Goal: Contribute content: Add original content to the website for others to see

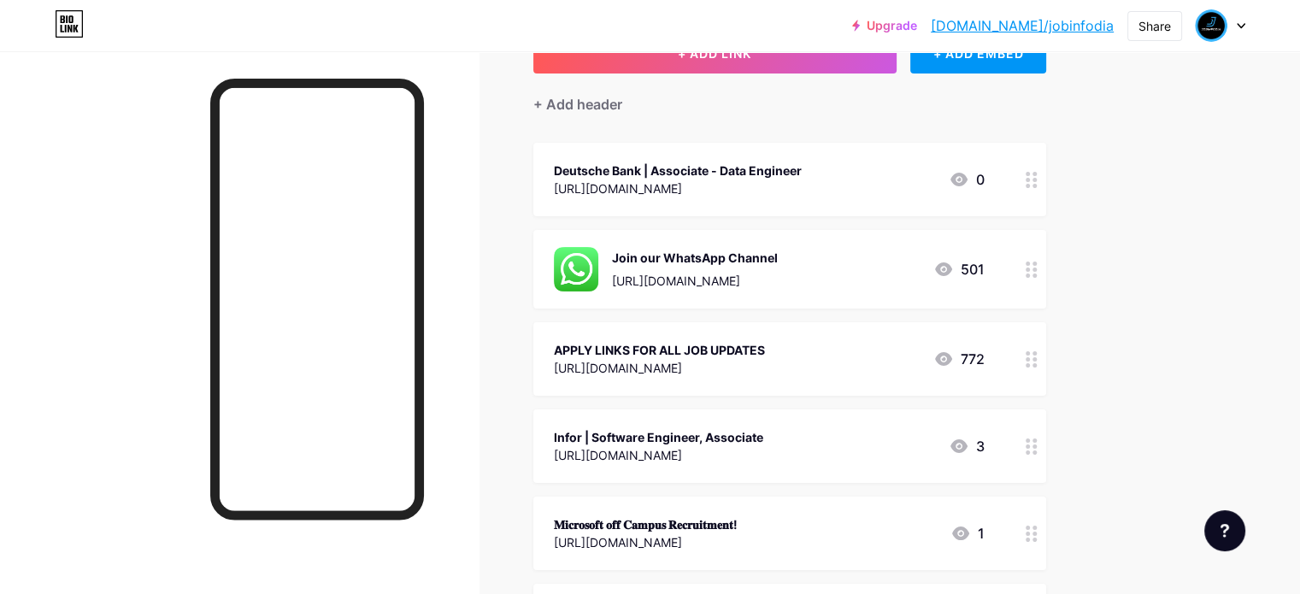
scroll to position [171, 0]
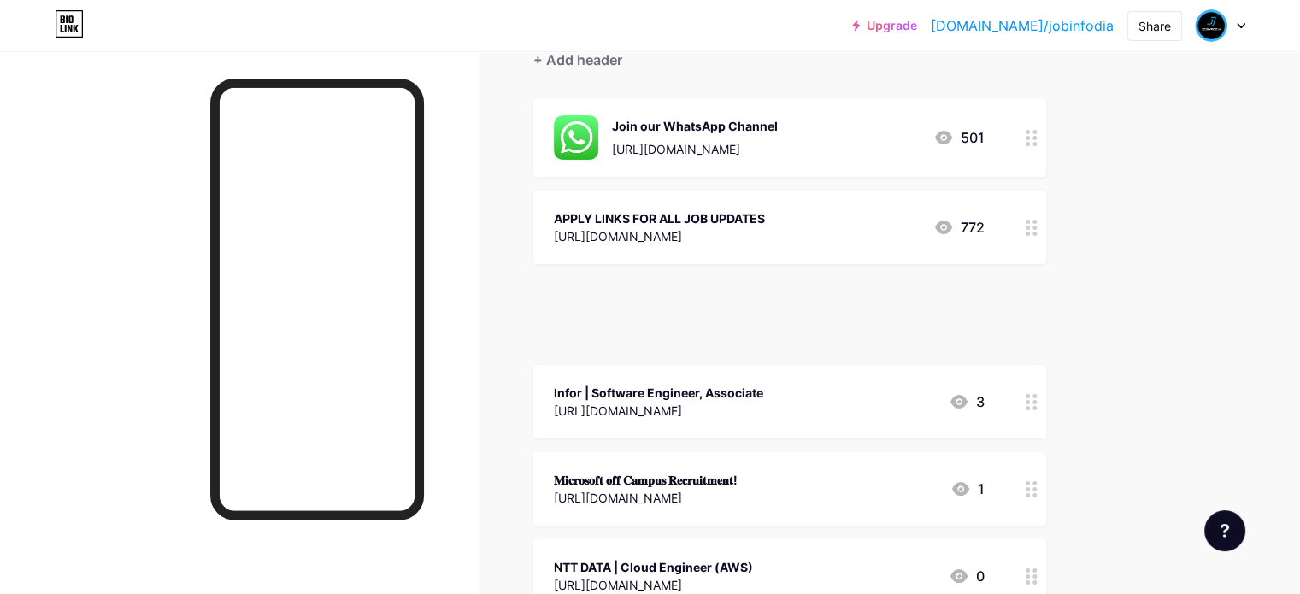
click at [627, 23] on div "Upgrade [DOMAIN_NAME]/jobinf... [DOMAIN_NAME]/jobinfodia Share Switch accounts …" at bounding box center [650, 25] width 1300 height 31
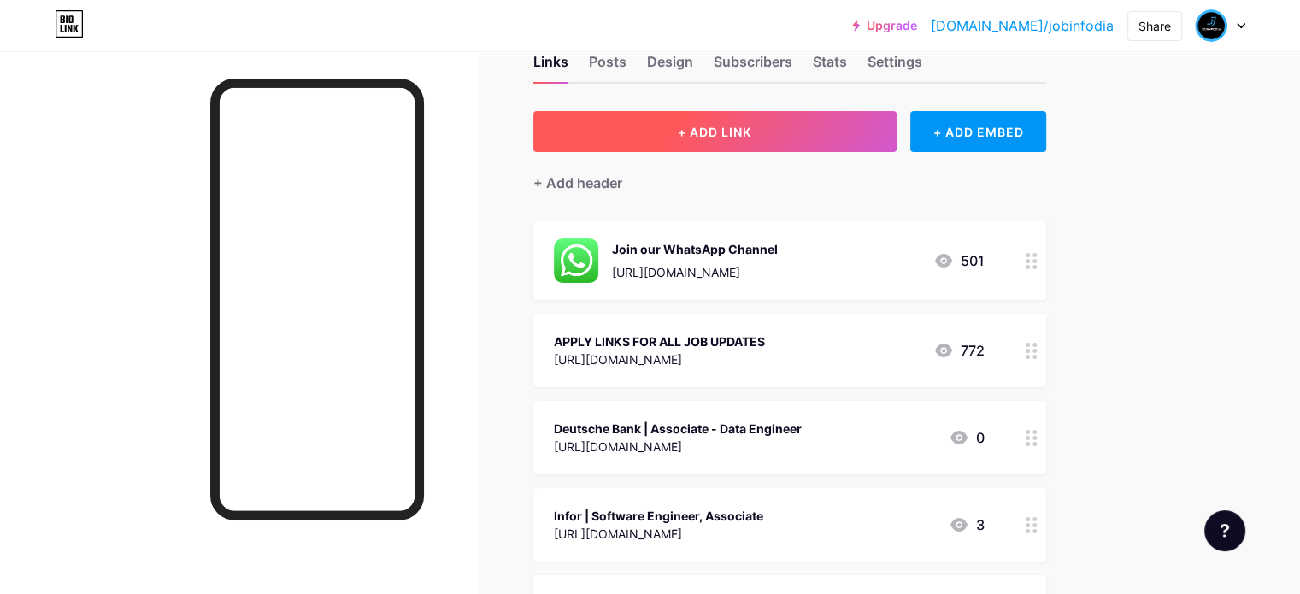
scroll to position [0, 0]
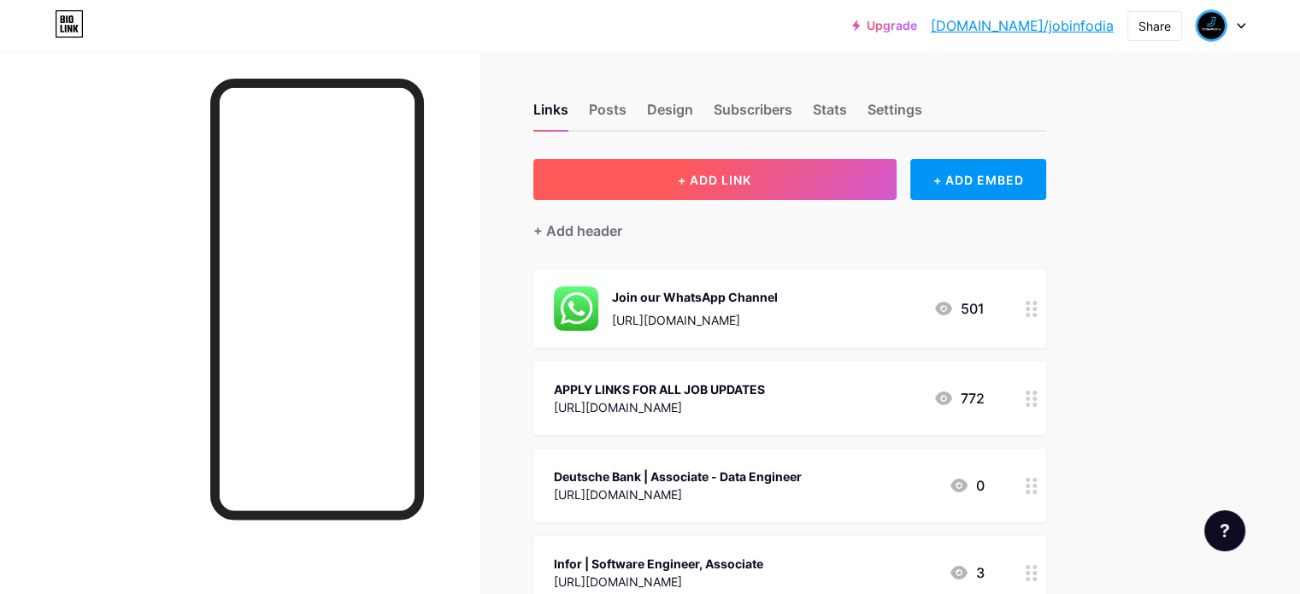
click at [832, 178] on button "+ ADD LINK" at bounding box center [714, 179] width 363 height 41
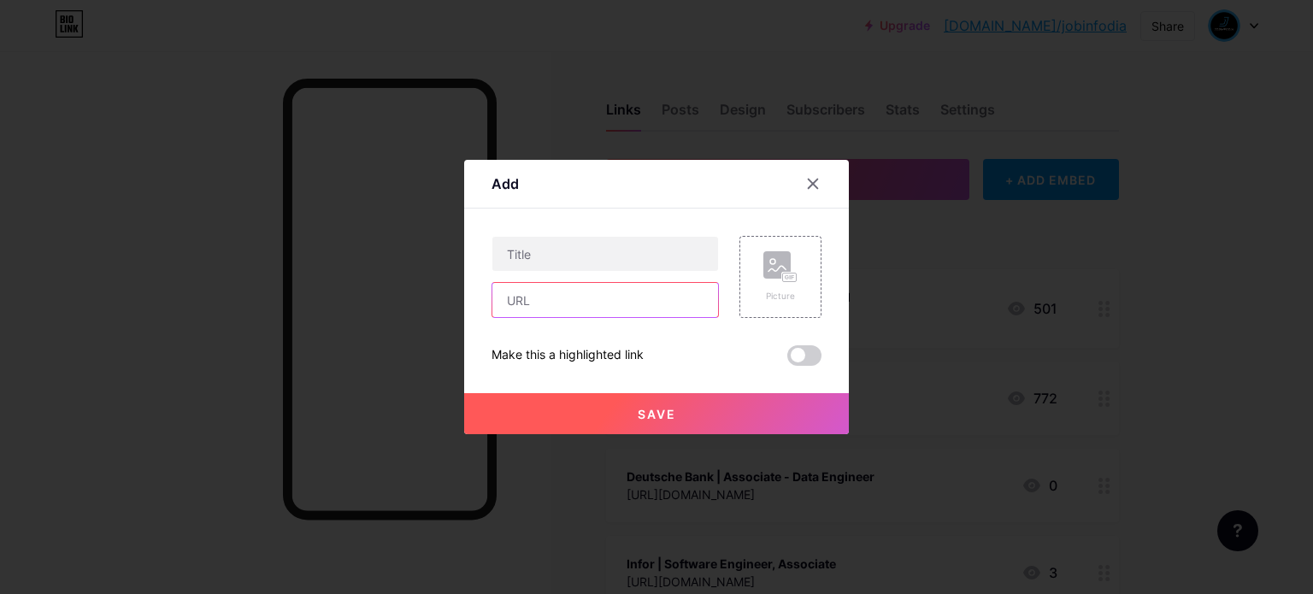
click at [564, 301] on input "text" at bounding box center [605, 300] width 226 height 34
paste input "[URL][DOMAIN_NAME]"
type input "[URL][DOMAIN_NAME]"
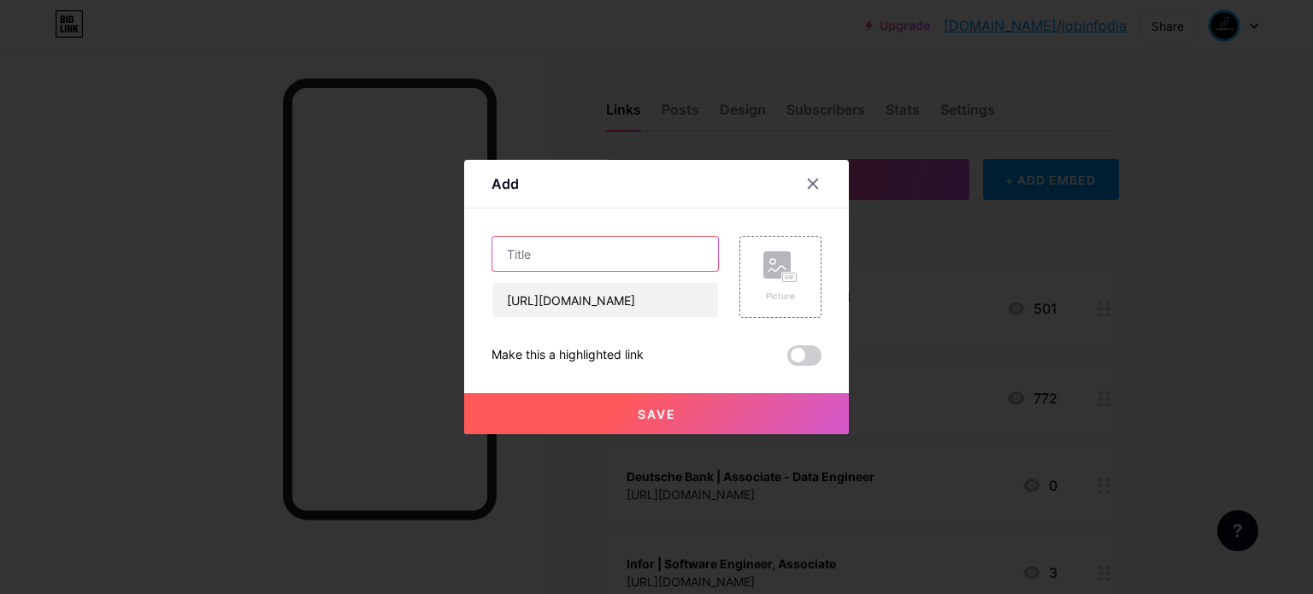
click at [650, 254] on input "text" at bounding box center [605, 254] width 226 height 34
paste input "𝗠𝗶𝗰𝗿𝗼𝘀𝗼𝗳𝘁 𝗝𝗼𝗯 𝗔𝗹𝗲𝗿𝘁 | 𝗔𝗽𝗽𝗹𝘆 𝗡𝗼𝘄"
type input "𝗠𝗶𝗰𝗿𝗼𝘀𝗼𝗳𝘁 𝗝𝗼𝗯 𝗔𝗹𝗲𝗿𝘁 | 𝗔𝗽𝗽𝗹𝘆 𝗡𝗼𝘄"
click at [672, 416] on span "Save" at bounding box center [657, 414] width 38 height 15
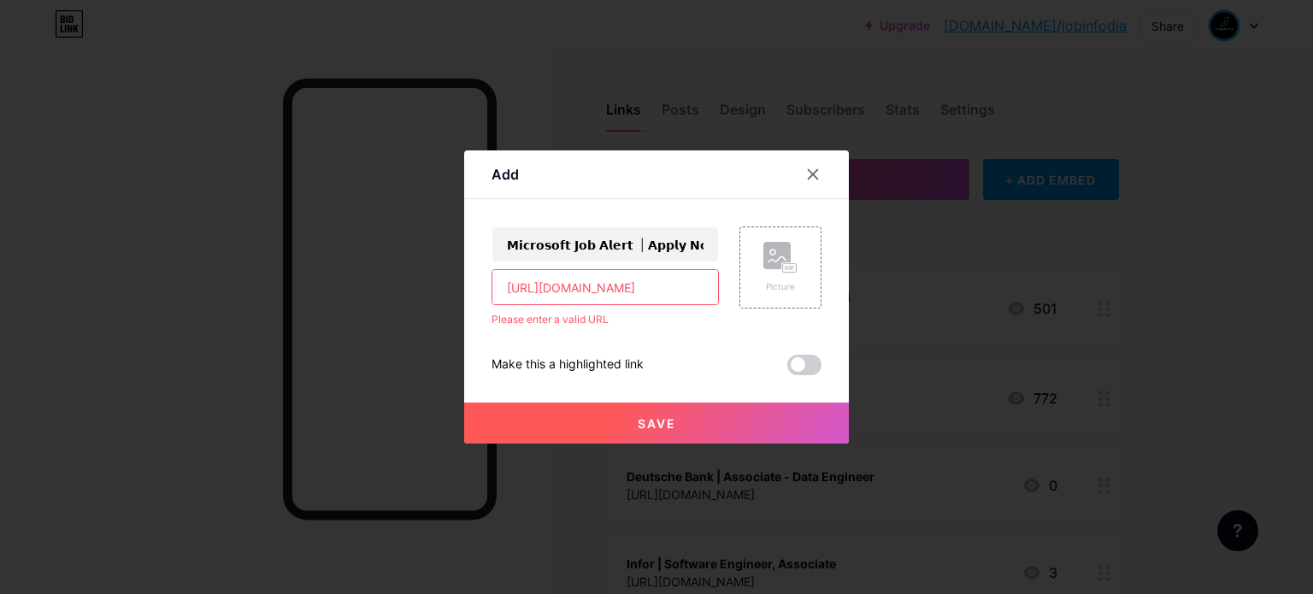
click at [513, 291] on input "[URL][DOMAIN_NAME]" at bounding box center [605, 287] width 226 height 34
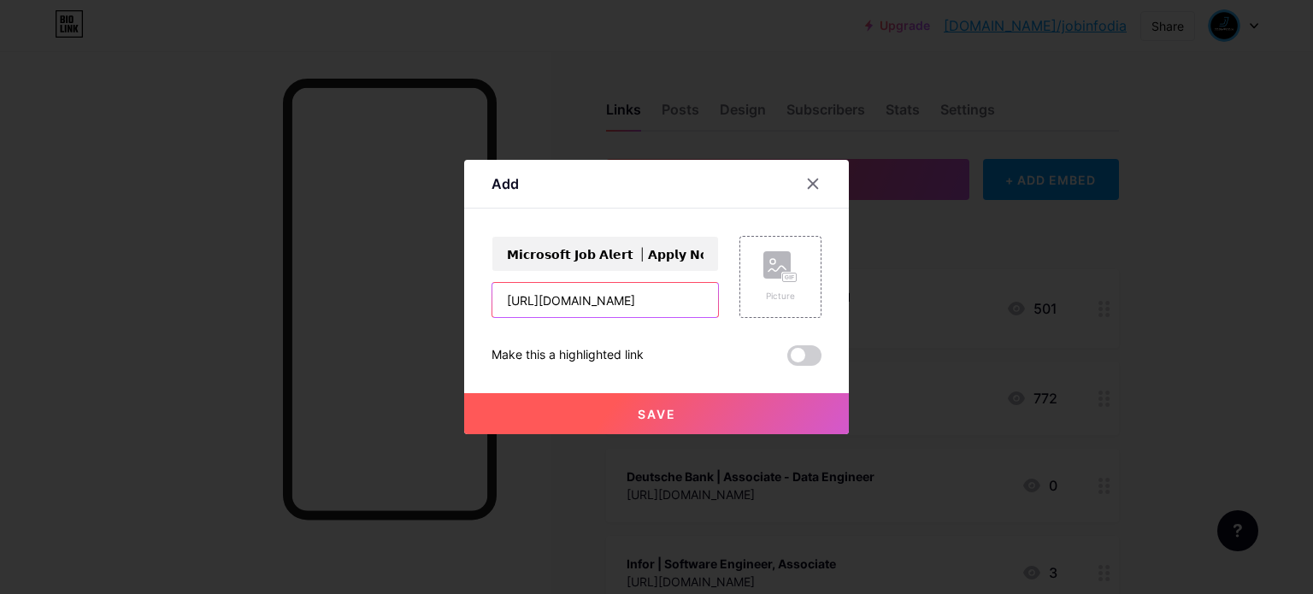
type input "[URL][DOMAIN_NAME]"
click at [644, 414] on span "Save" at bounding box center [657, 414] width 38 height 15
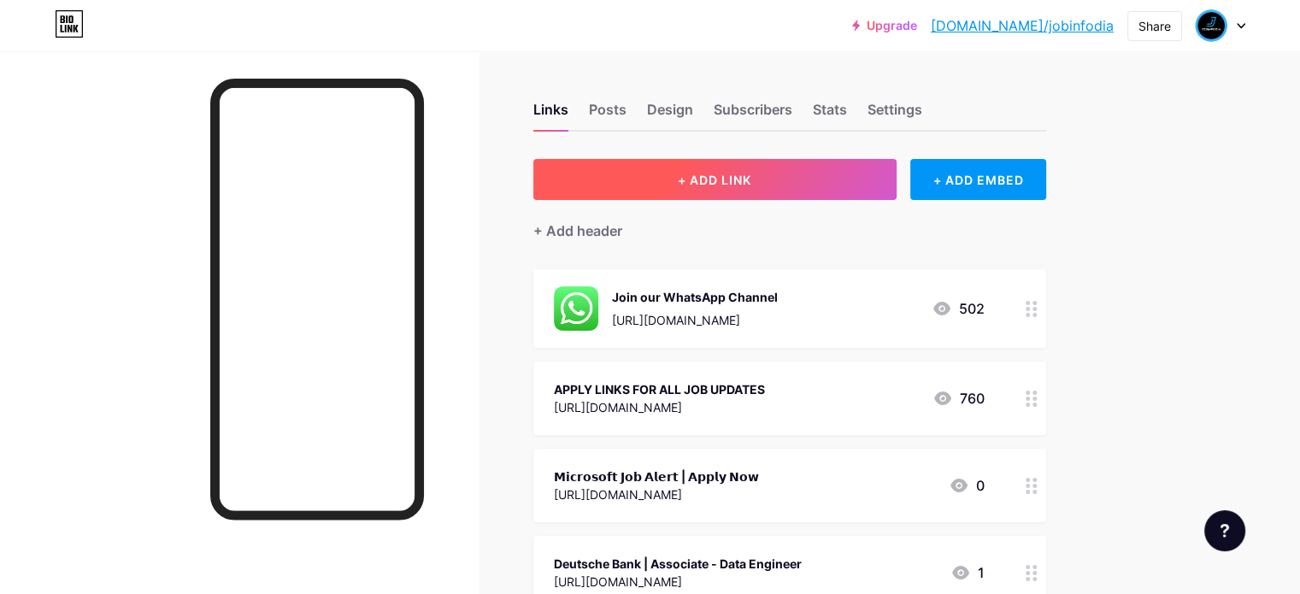
click at [751, 182] on span "+ ADD LINK" at bounding box center [714, 180] width 73 height 15
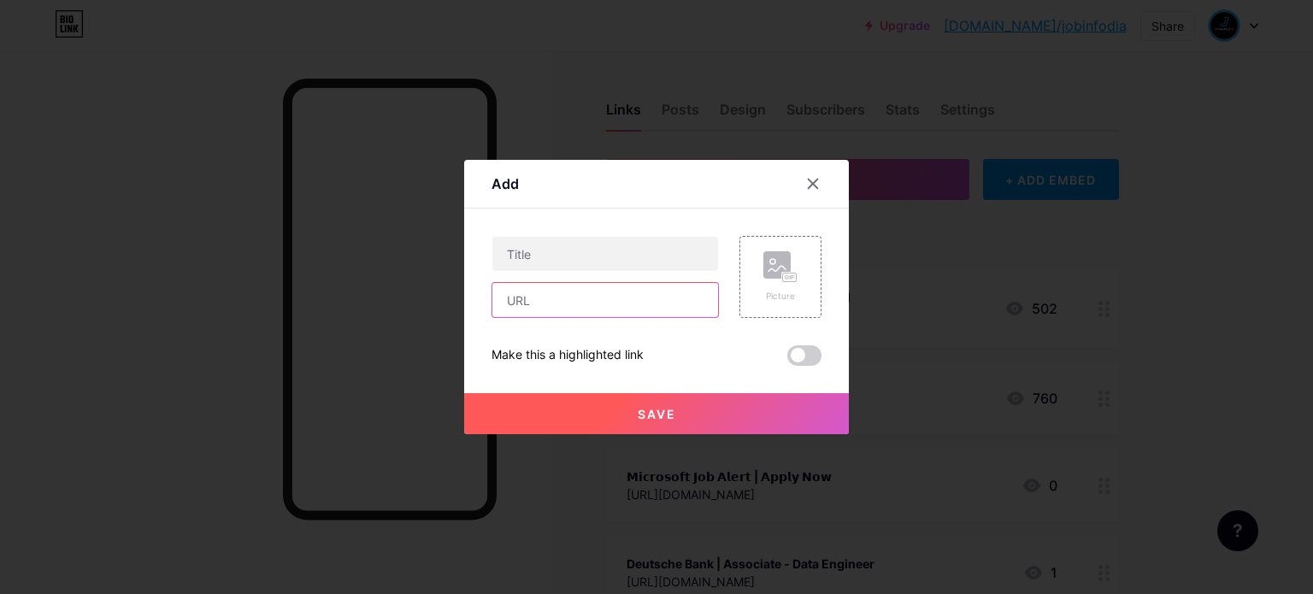
click at [578, 305] on input "text" at bounding box center [605, 300] width 226 height 34
paste input "[URL][DOMAIN_NAME][PERSON_NAME]"
type input "[URL][DOMAIN_NAME][PERSON_NAME]"
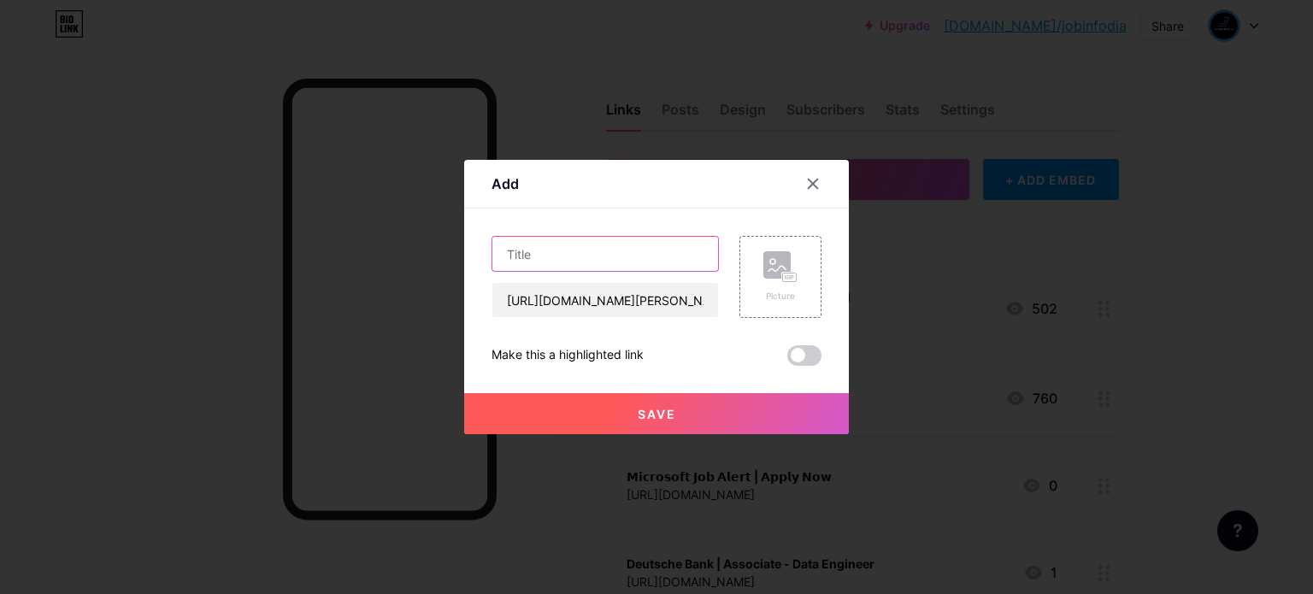
click at [520, 254] on input "text" at bounding box center [605, 254] width 226 height 34
paste input "[PERSON_NAME] (Data Analyst)"
type input "[PERSON_NAME] (Data Analyst)"
click at [680, 418] on button "Save" at bounding box center [656, 413] width 385 height 41
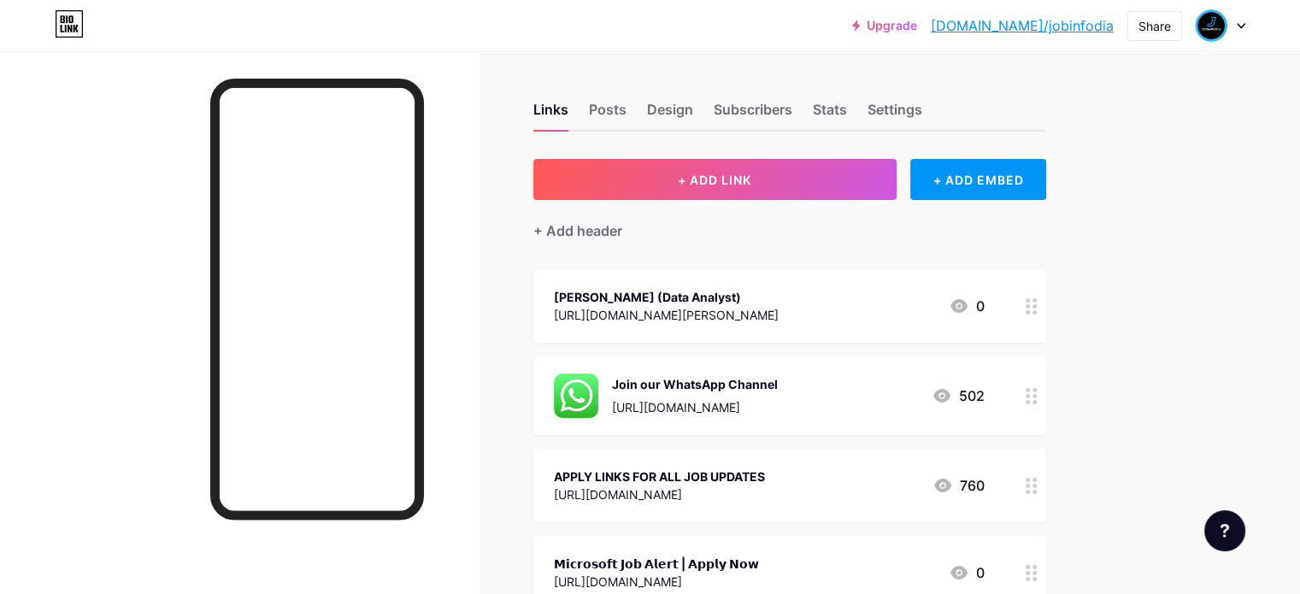
click at [1046, 299] on div at bounding box center [1031, 305] width 29 height 73
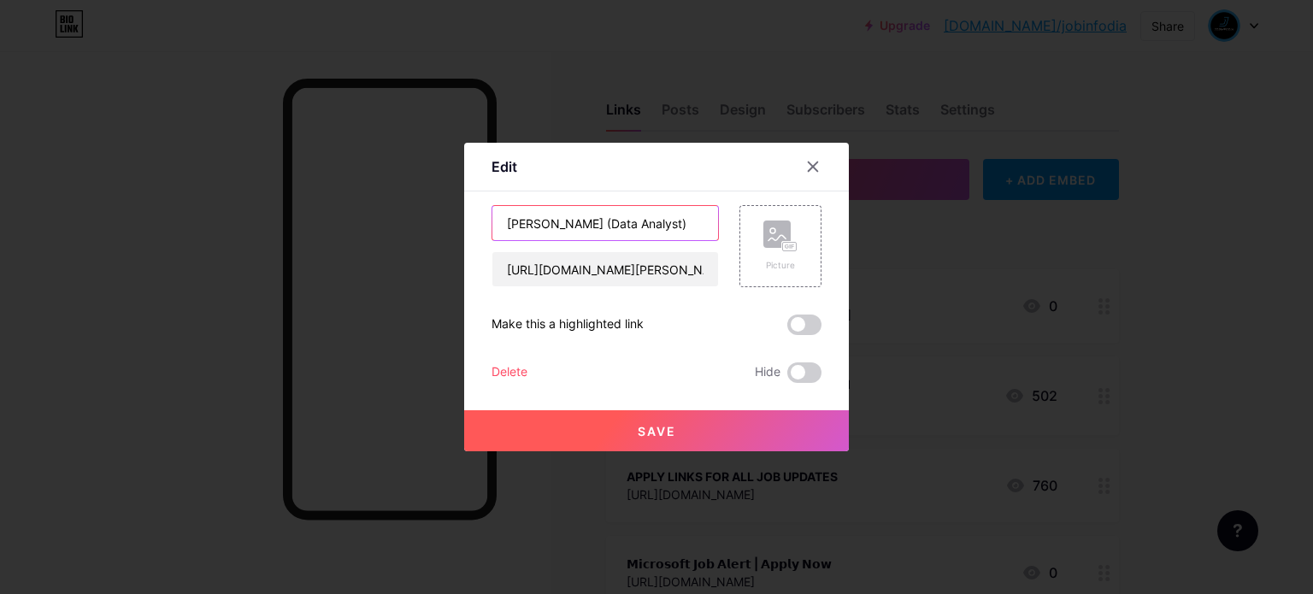
click at [611, 225] on input "[PERSON_NAME] (Data Analyst)" at bounding box center [605, 223] width 226 height 34
paste input "[PERSON_NAME] Controls | Software Developer"
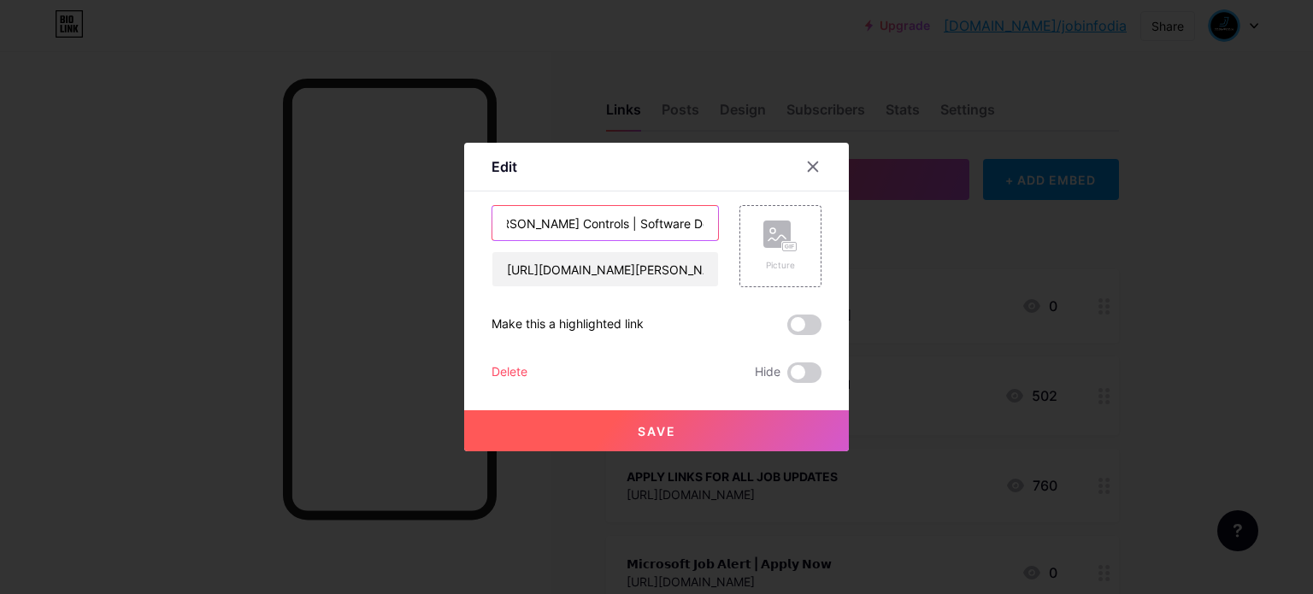
type input "[PERSON_NAME] Controls | Software Developer"
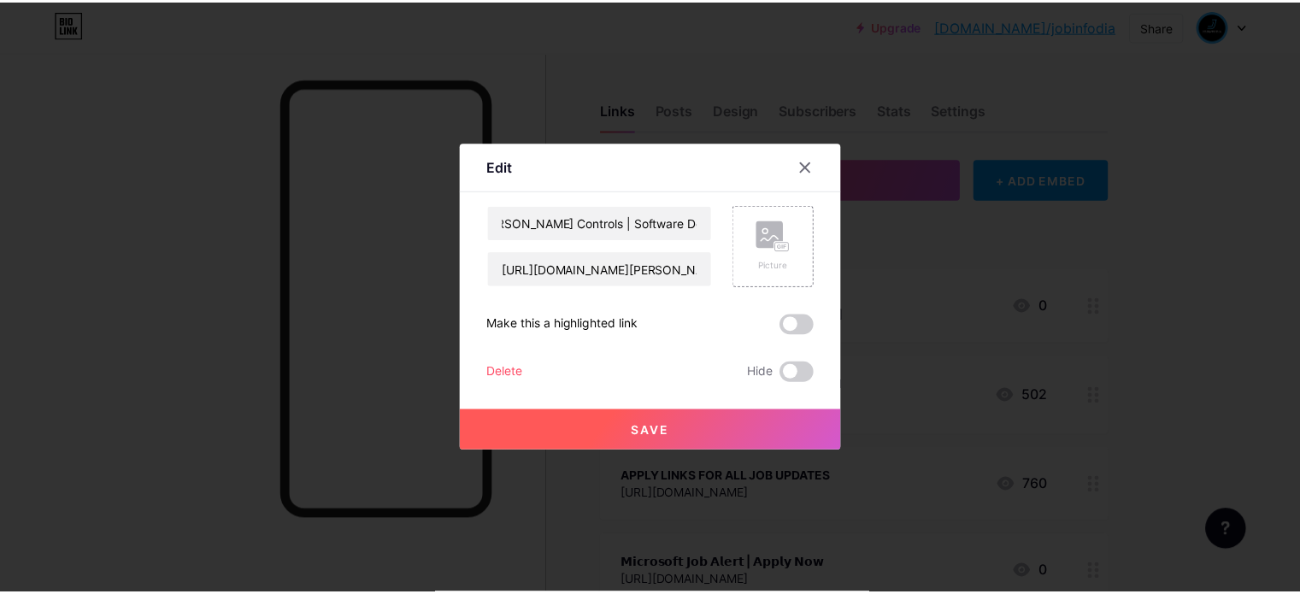
scroll to position [0, 0]
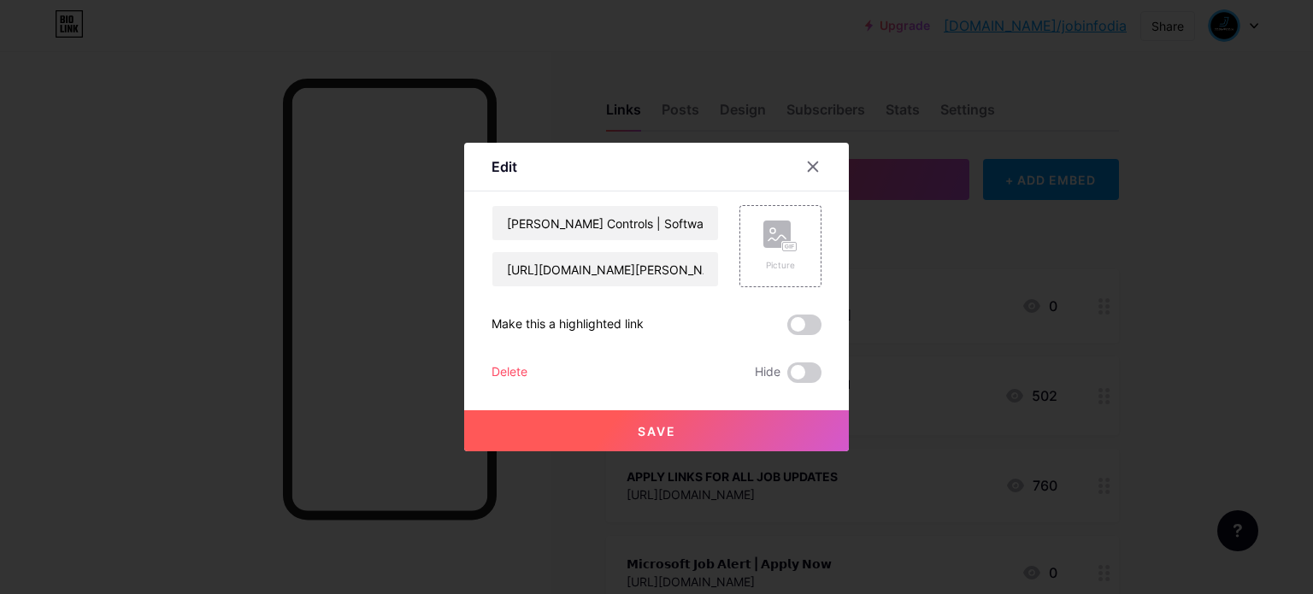
click at [658, 437] on span "Save" at bounding box center [657, 431] width 38 height 15
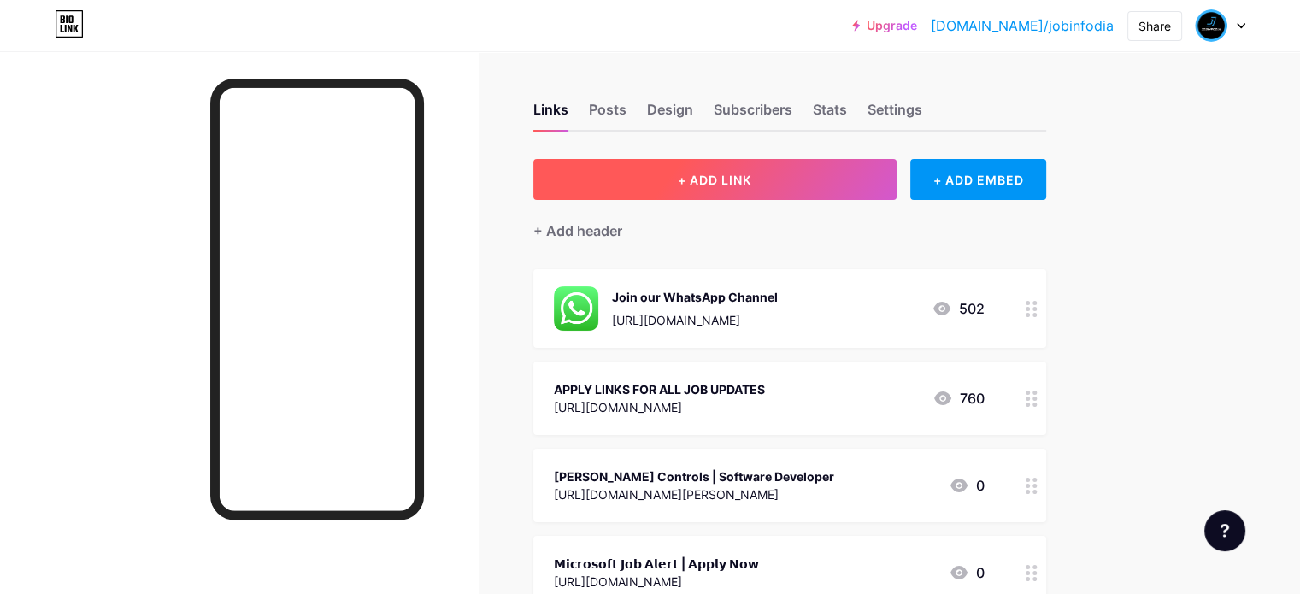
click at [800, 189] on button "+ ADD LINK" at bounding box center [714, 179] width 363 height 41
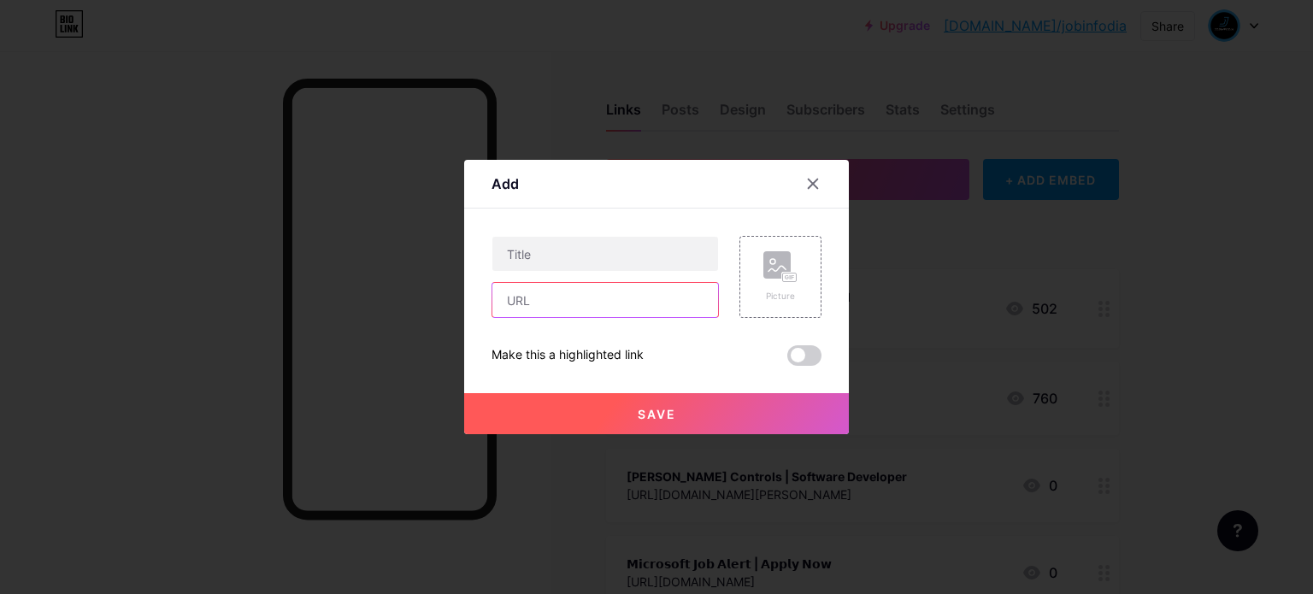
click at [551, 297] on input "text" at bounding box center [605, 300] width 226 height 34
paste input "[URL][DOMAIN_NAME]"
type input "[URL][DOMAIN_NAME]"
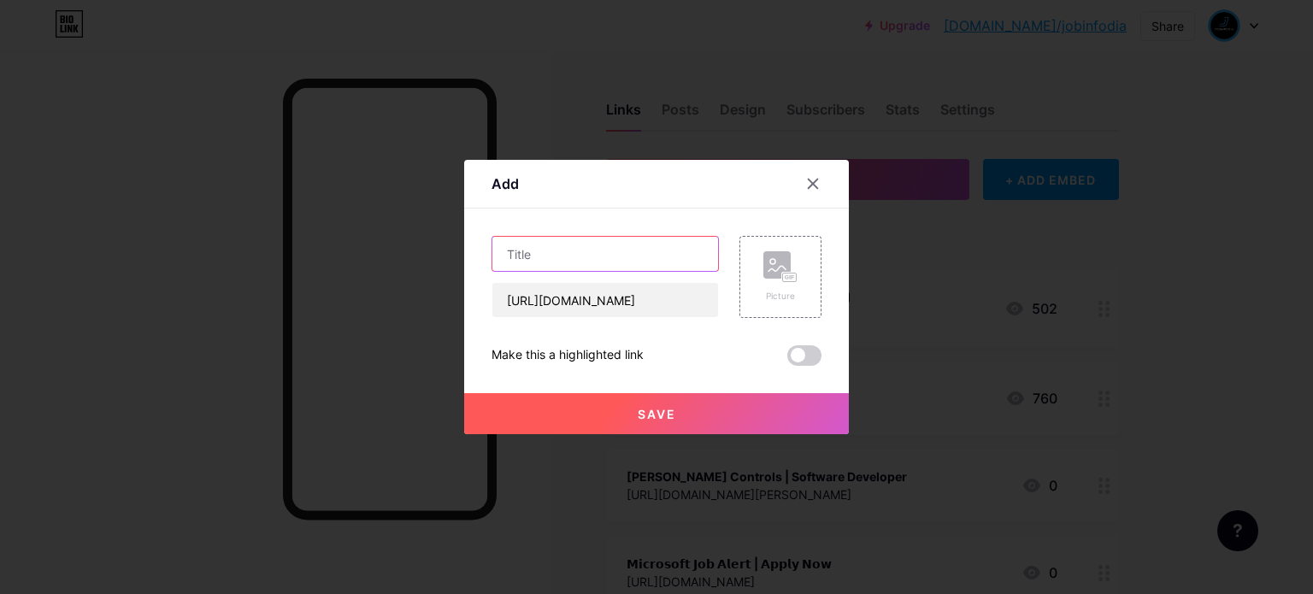
click at [562, 241] on input "text" at bounding box center [605, 254] width 226 height 34
paste input "𝟲 𝗦𝗸𝗶𝗹𝗹𝘀 𝗧𝗼 𝗠𝗮𝘀𝘁𝗲𝗿 𝗜𝗻 [DATE] | 𝗘𝗻𝗿𝗼𝗹𝗹 𝗙𝗼𝗿 𝗙𝗥𝗘𝗘"
type input "𝟲 𝗦𝗸𝗶𝗹𝗹𝘀 𝗧𝗼 𝗠𝗮𝘀𝘁𝗲𝗿 𝗜𝗻 [DATE] | 𝗘𝗻𝗿𝗼𝗹𝗹 𝗙𝗼𝗿 𝗙𝗥𝗘𝗘"
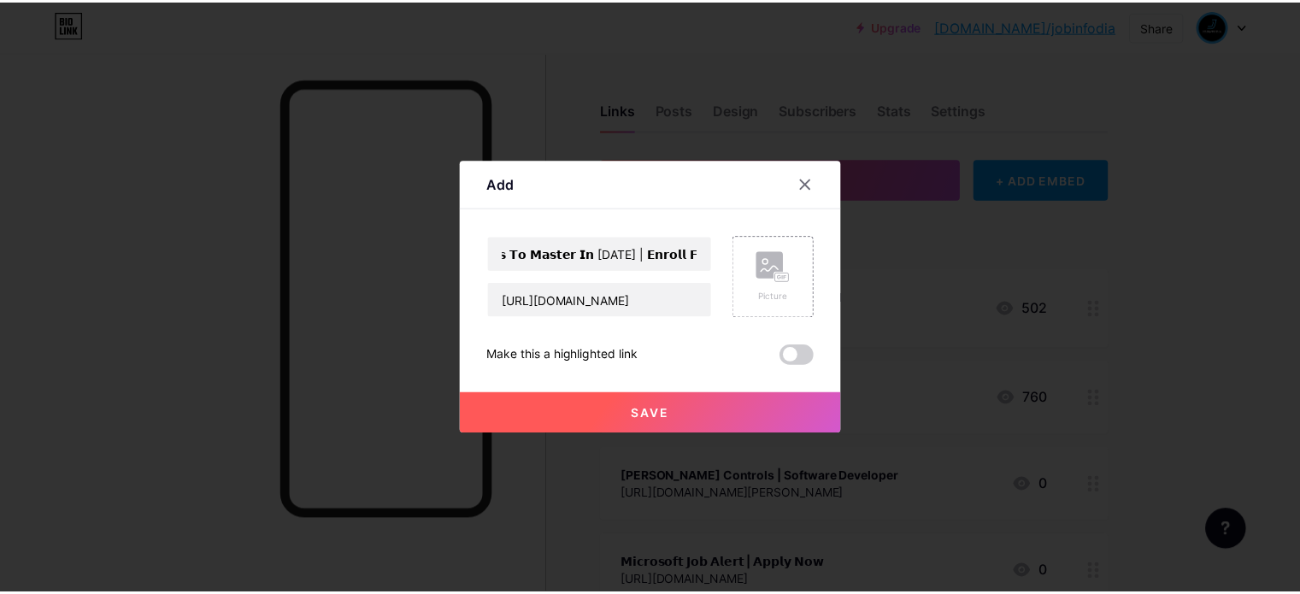
scroll to position [0, 0]
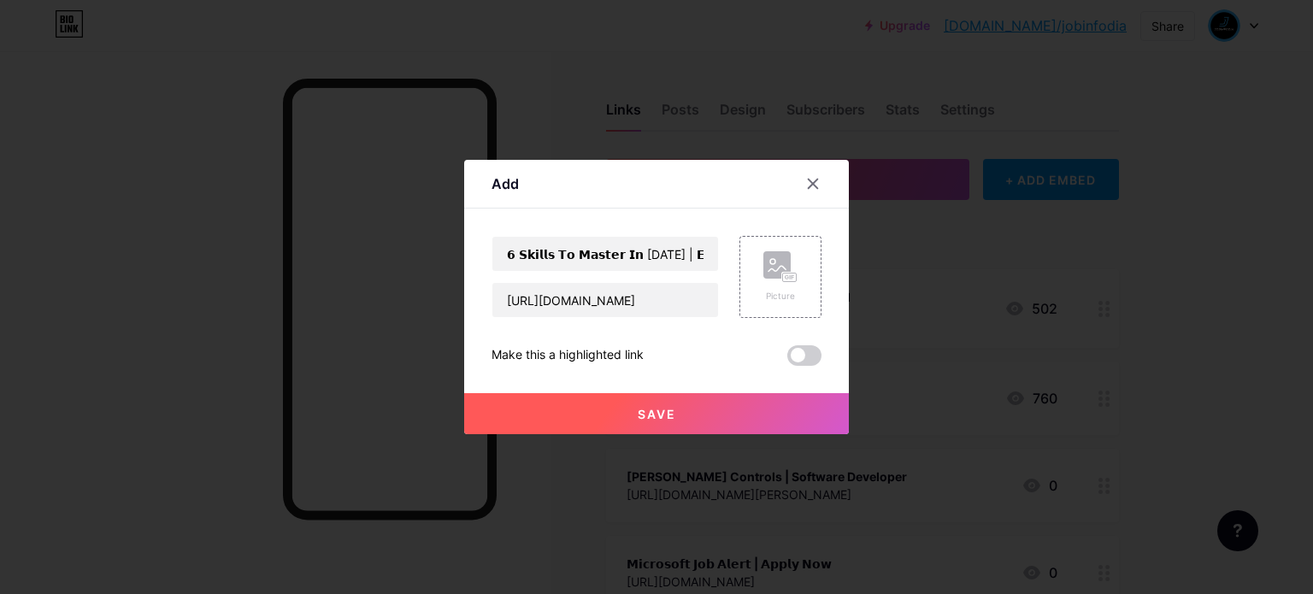
click at [663, 409] on span "Save" at bounding box center [657, 414] width 38 height 15
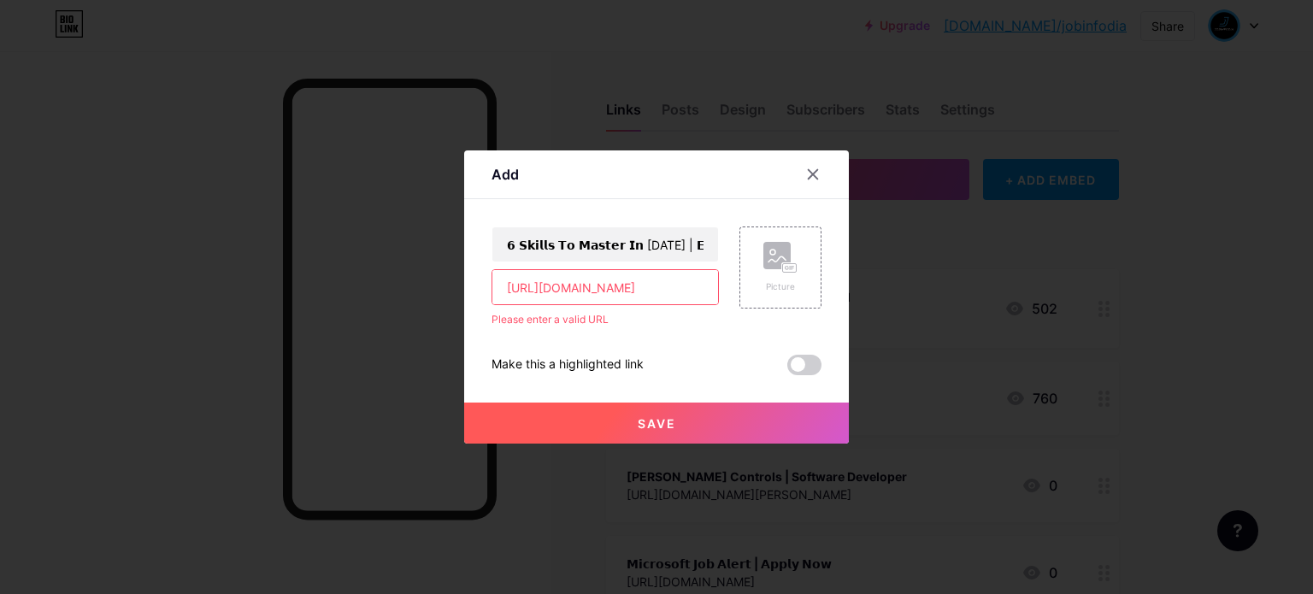
click at [511, 290] on input "[URL][DOMAIN_NAME]" at bounding box center [605, 287] width 226 height 34
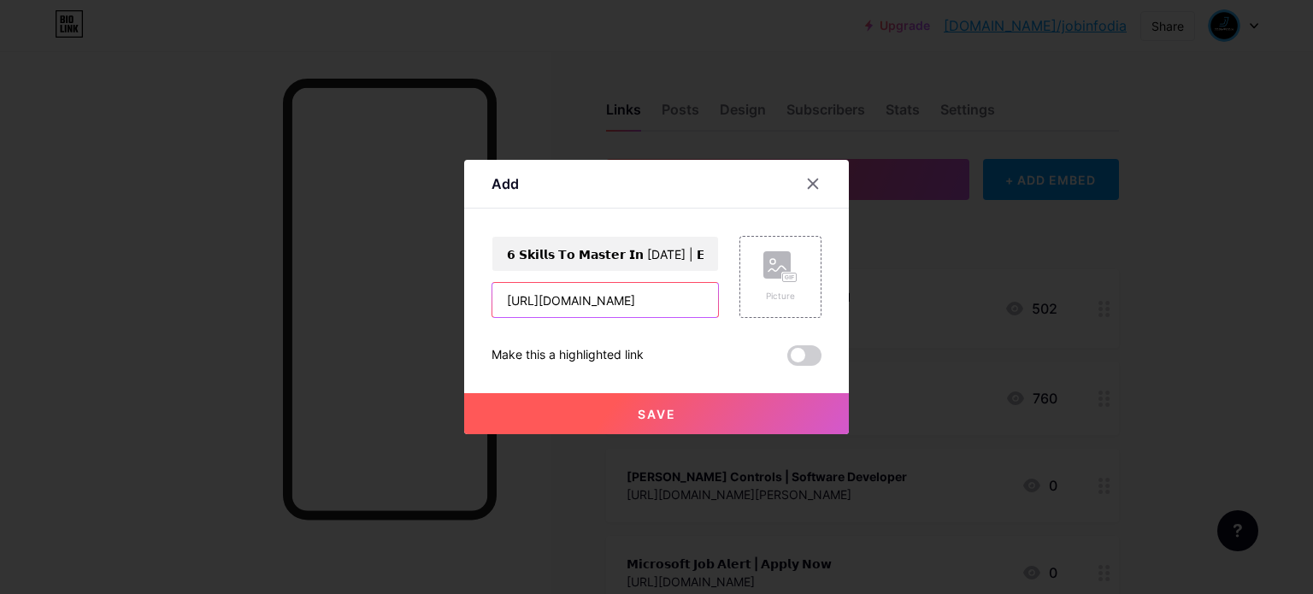
type input "[URL][DOMAIN_NAME]"
click at [608, 407] on button "Save" at bounding box center [656, 413] width 385 height 41
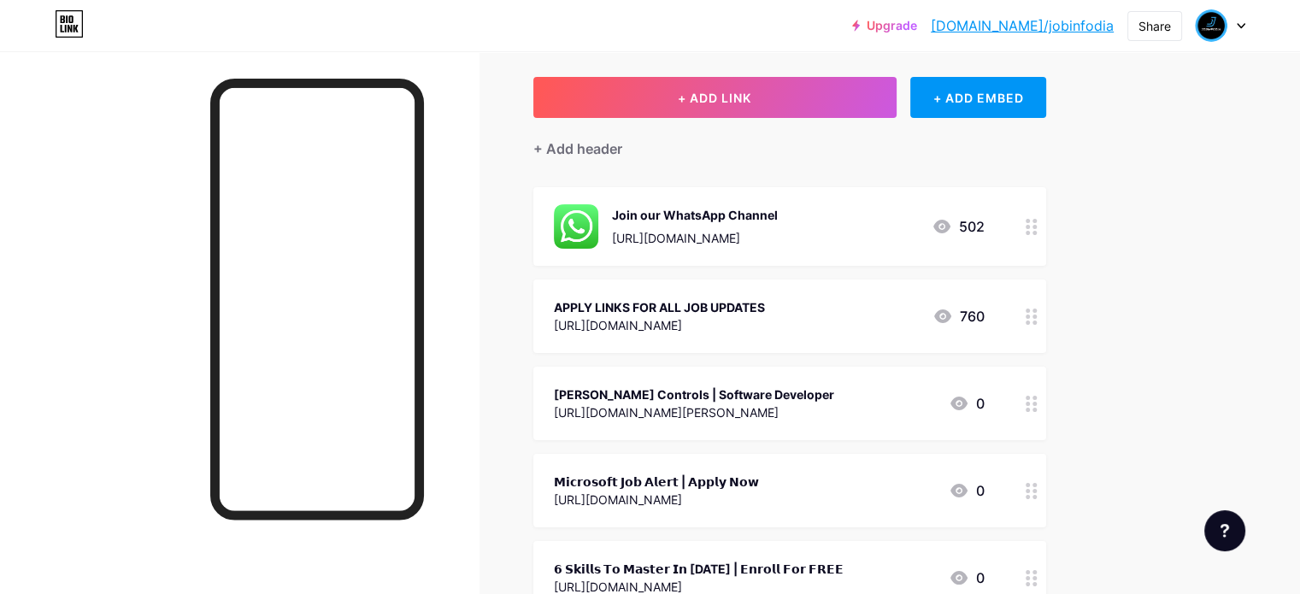
scroll to position [168, 0]
